Goal: Task Accomplishment & Management: Manage account settings

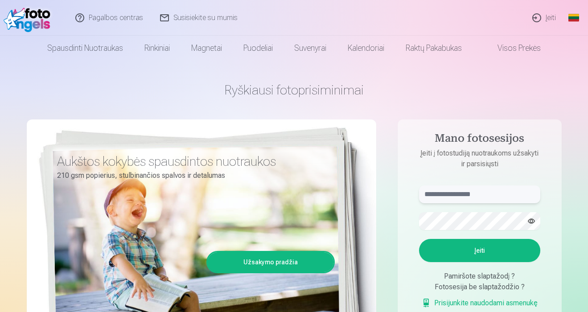
click at [436, 187] on input "text" at bounding box center [479, 195] width 121 height 18
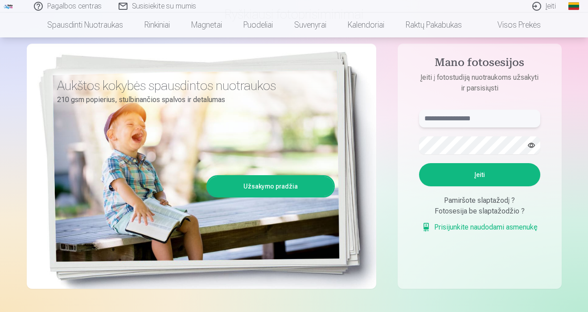
scroll to position [76, 0]
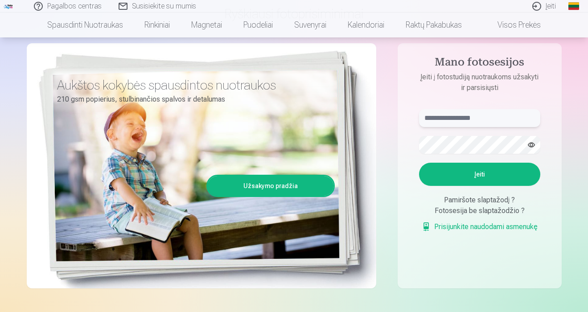
click at [529, 118] on input "text" at bounding box center [479, 118] width 121 height 18
click at [432, 122] on input "text" at bounding box center [479, 118] width 121 height 18
type input "******"
click at [443, 173] on button "Įeiti" at bounding box center [479, 174] width 121 height 23
click at [529, 146] on button "button" at bounding box center [531, 145] width 17 height 17
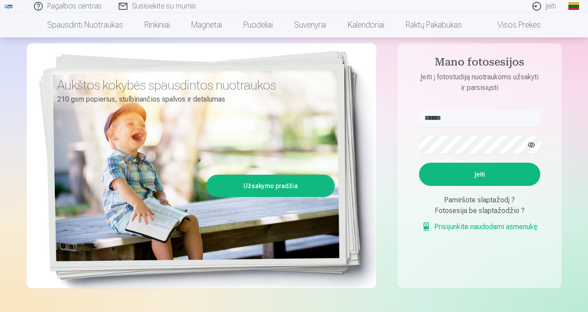
click at [489, 174] on button "Įeiti" at bounding box center [479, 174] width 121 height 23
click at [496, 117] on input "******" at bounding box center [479, 118] width 121 height 18
click at [465, 200] on div "Pamiršote slaptažodį ?" at bounding box center [479, 200] width 121 height 11
click at [509, 198] on div "Pamiršote slaptažodį ?" at bounding box center [479, 200] width 121 height 11
click at [498, 228] on link "Prisijunkite naudodami asmenukę" at bounding box center [480, 227] width 116 height 11
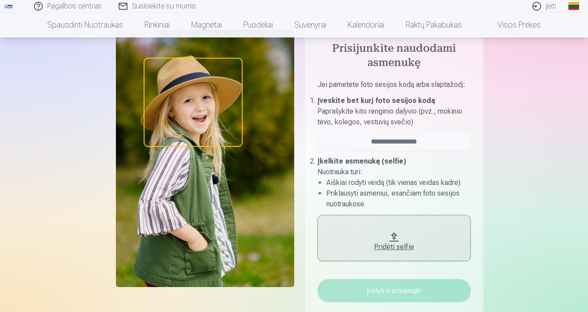
scroll to position [52, 0]
click at [362, 144] on input "email" at bounding box center [394, 142] width 153 height 18
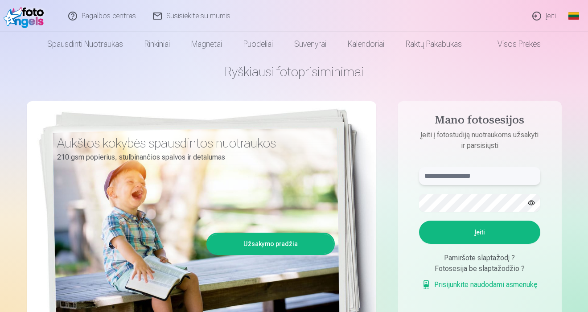
scroll to position [4, 0]
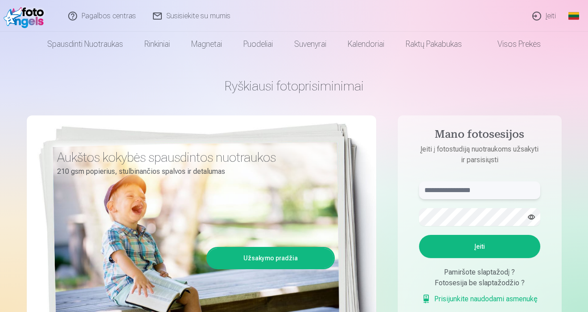
click at [467, 187] on input "text" at bounding box center [479, 191] width 121 height 18
click at [528, 190] on input "text" at bounding box center [479, 191] width 121 height 18
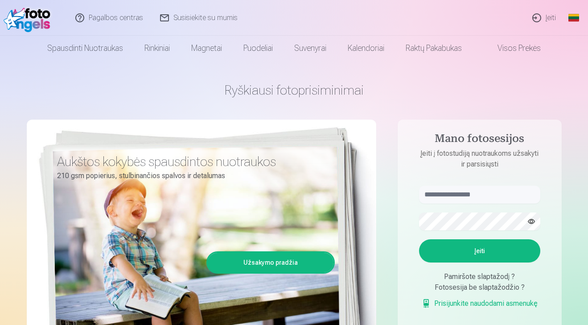
click at [496, 173] on aside "Mano fotosesijos Įeiti į fotostudiją nuotraukoms užsakyti ir parsisiųsti Įeiti …" at bounding box center [480, 242] width 164 height 245
click at [529, 195] on input "text" at bounding box center [479, 195] width 121 height 18
